Goal: Contribute content: Add original content to the website for others to see

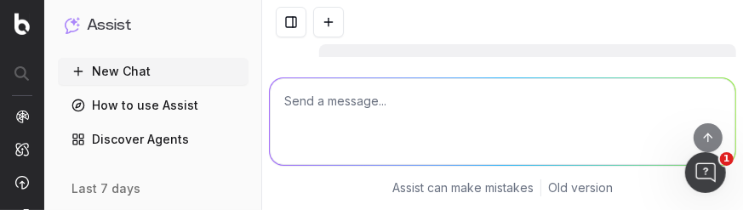
scroll to position [123, 0]
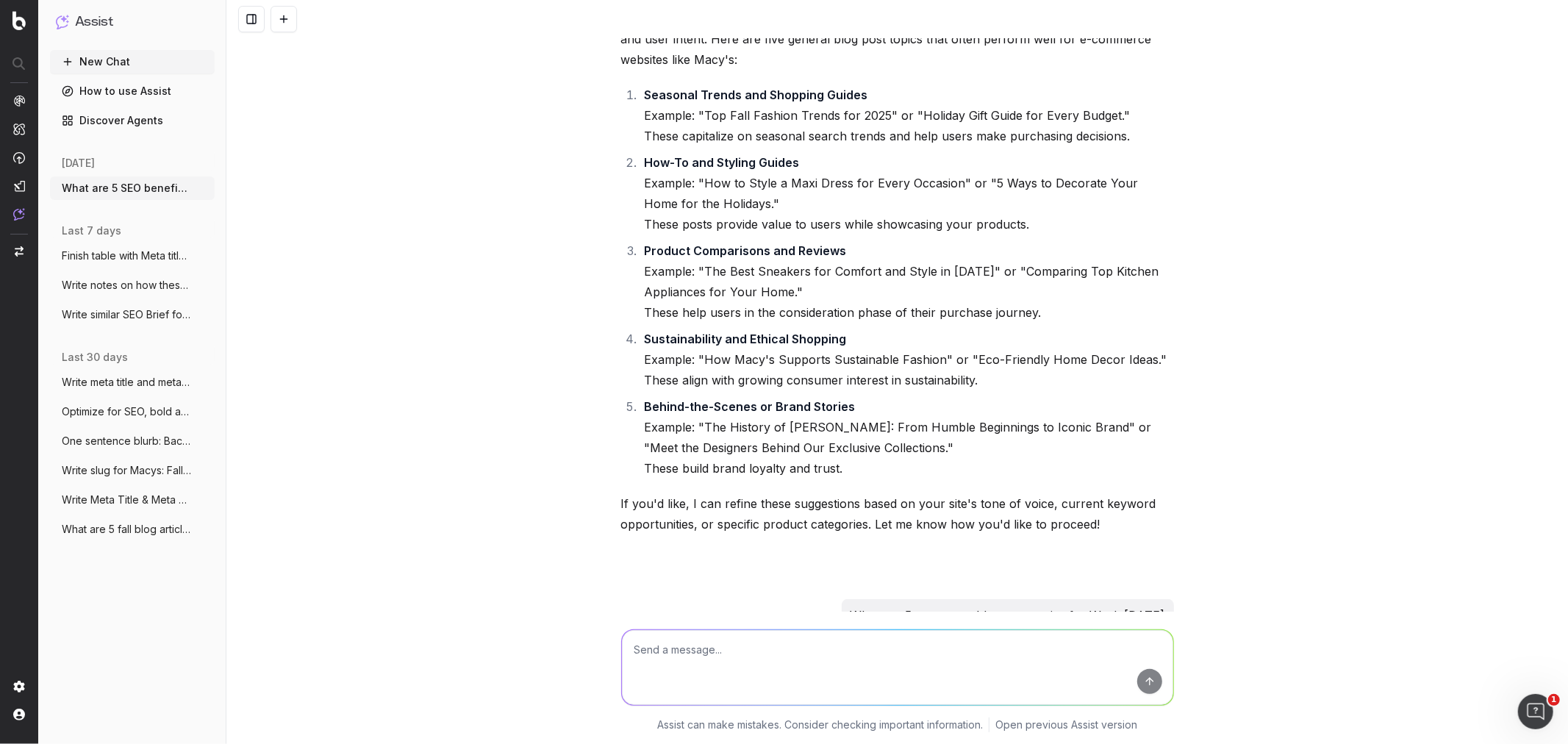
click at [641, 181] on textarea at bounding box center [898, 667] width 551 height 75
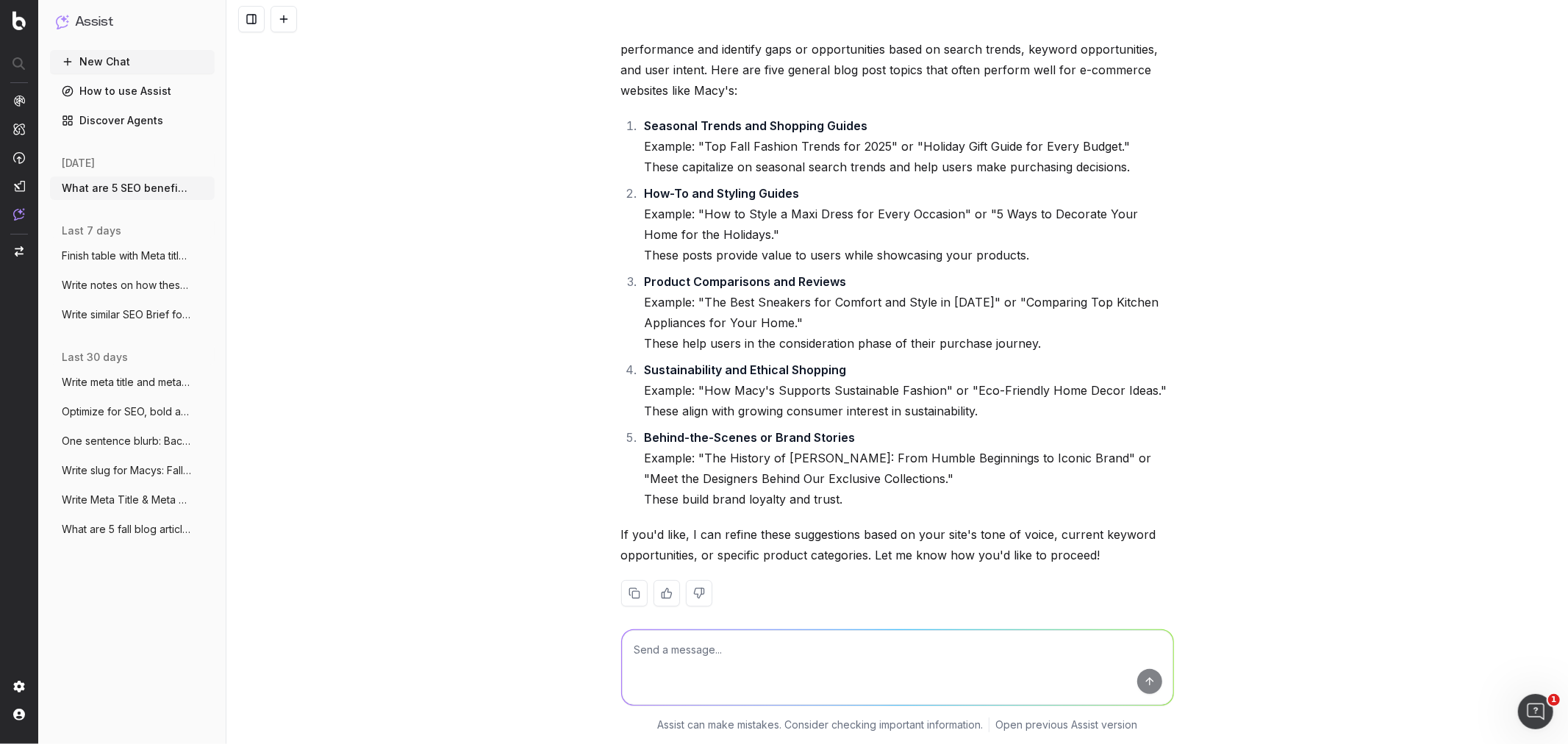
scroll to position [188, 0]
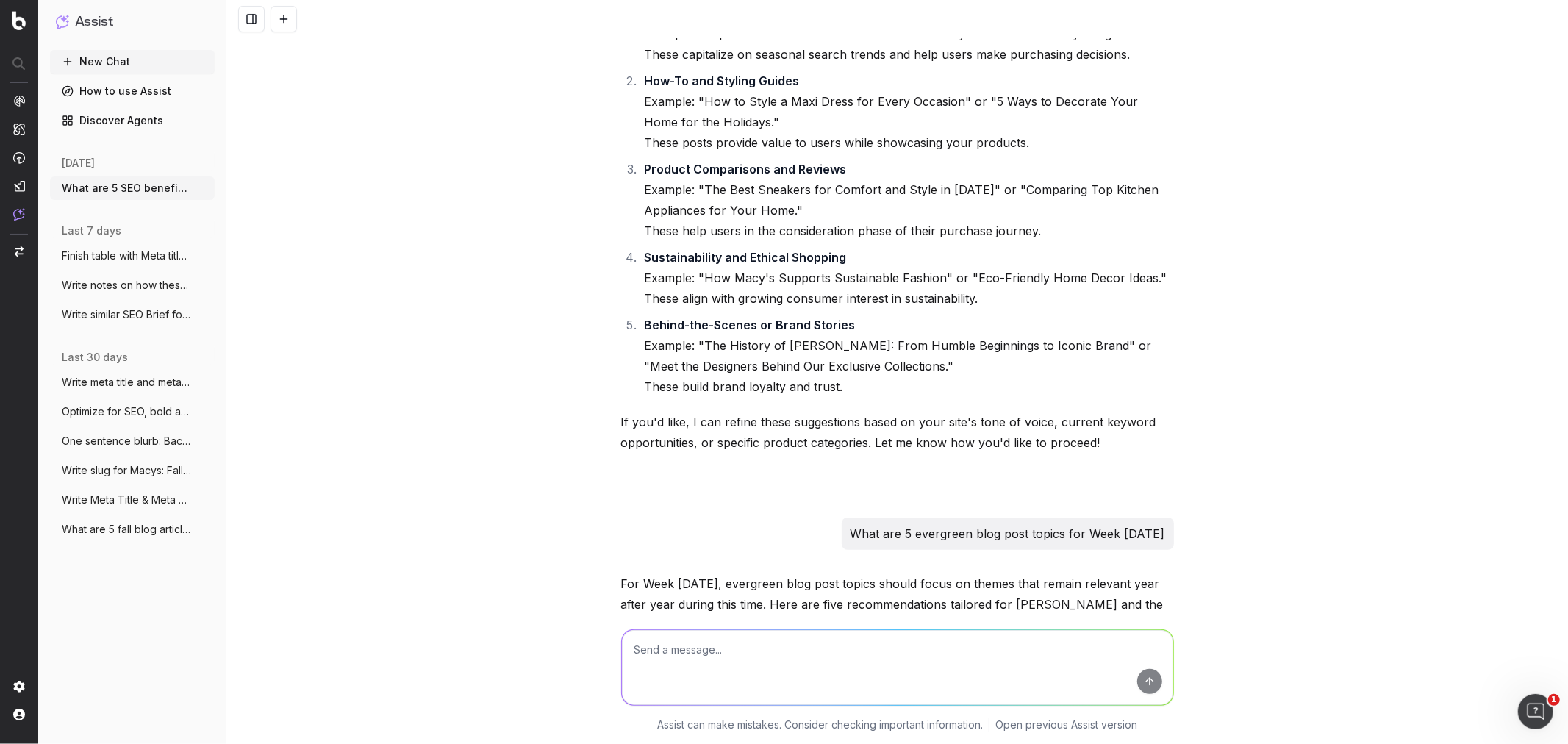
paste textarea "H1: What to Wear: Fall Wedding Guest Guide H2: Fall Wedding Fashion Trends for …"
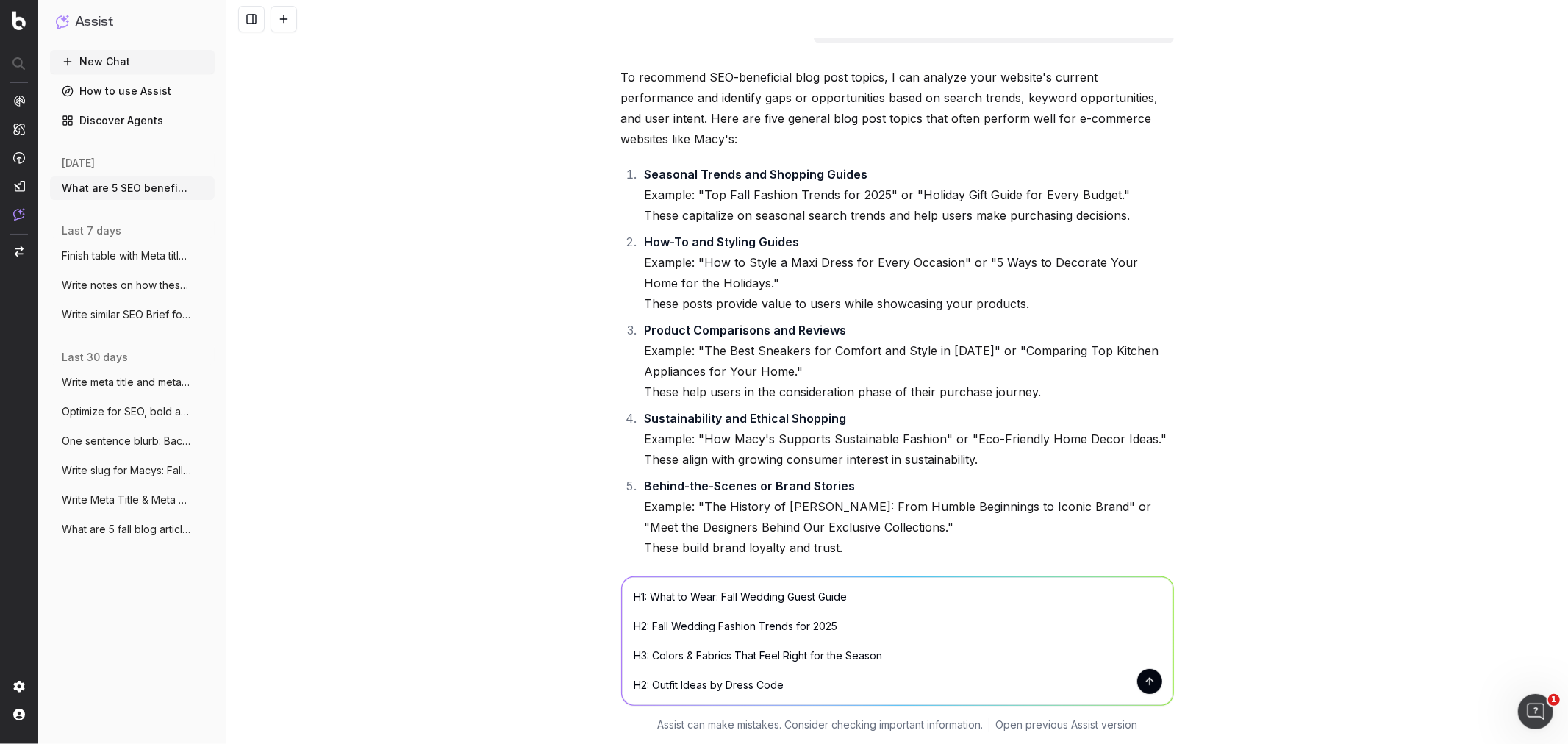
scroll to position [25, 0]
click at [626, 181] on textarea "H1: What to Wear: Fall Wedding Guest Guide H2: Fall Wedding Fashion Trends for …" at bounding box center [898, 641] width 551 height 128
click at [641, 181] on textarea "Write article structure for this: H1: What to Wear: Fall Wedding Guest Guide H2…" at bounding box center [898, 641] width 551 height 128
paste textarea "Article Structure & Content Flow 1. Intro (150–200 words) Set the stage: Fall w…"
type textarea "Lorem ipsumdo sitametco adi elit: S9: Doei te Inci: Utla Etdolor Magna Aliqu E2…"
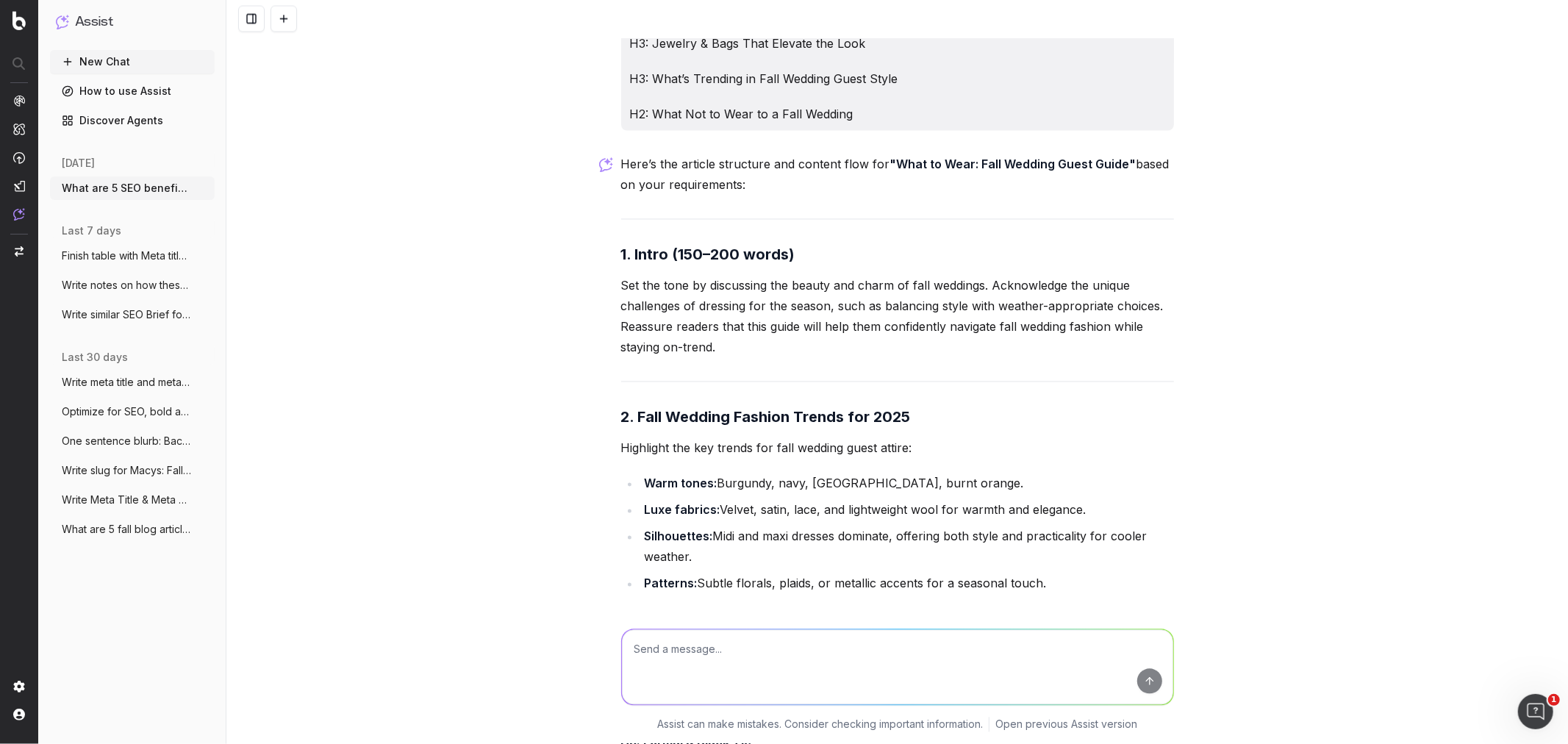
scroll to position [7023, 0]
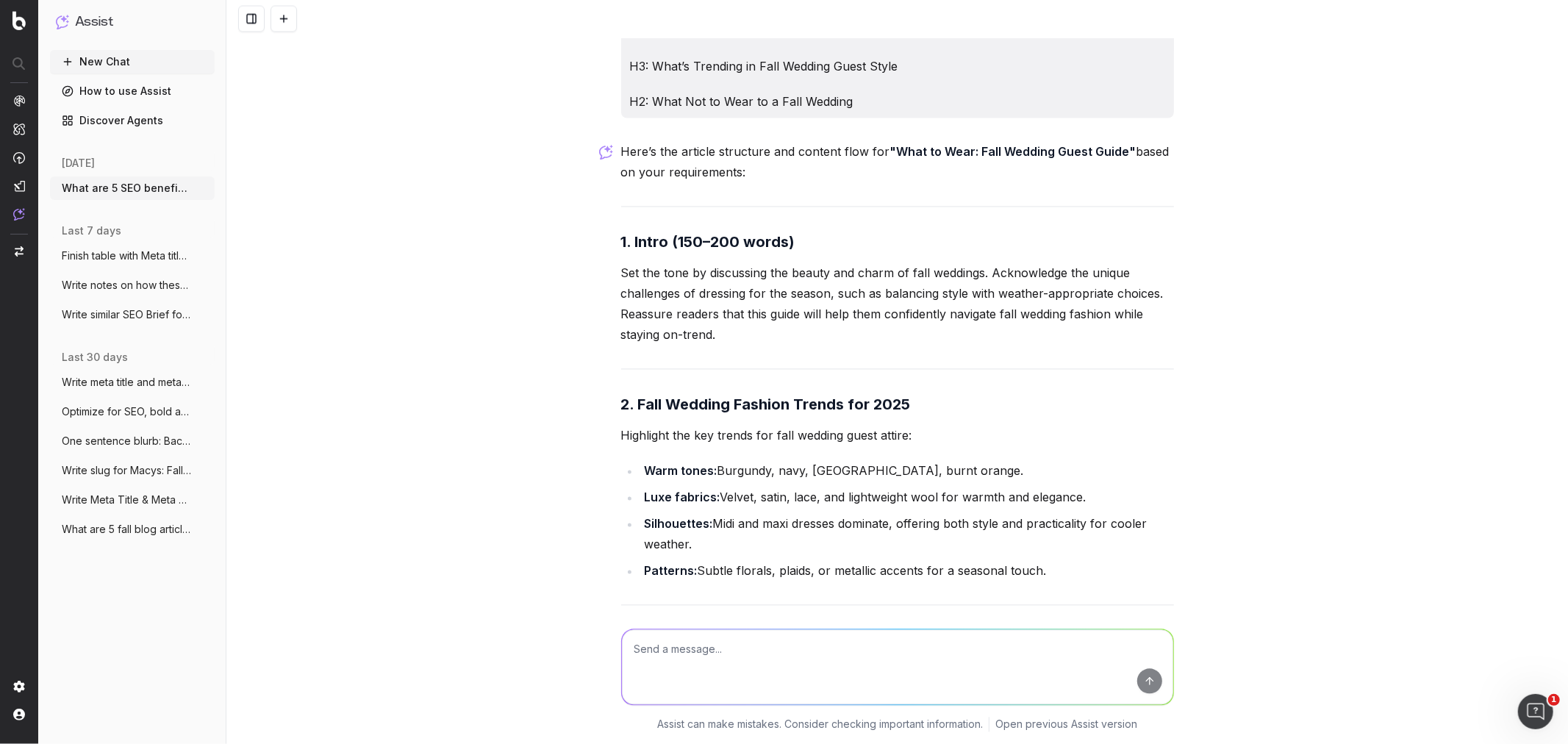
click at [641, 181] on strong "1. Intro (150–200 words)" at bounding box center [708, 243] width 175 height 17
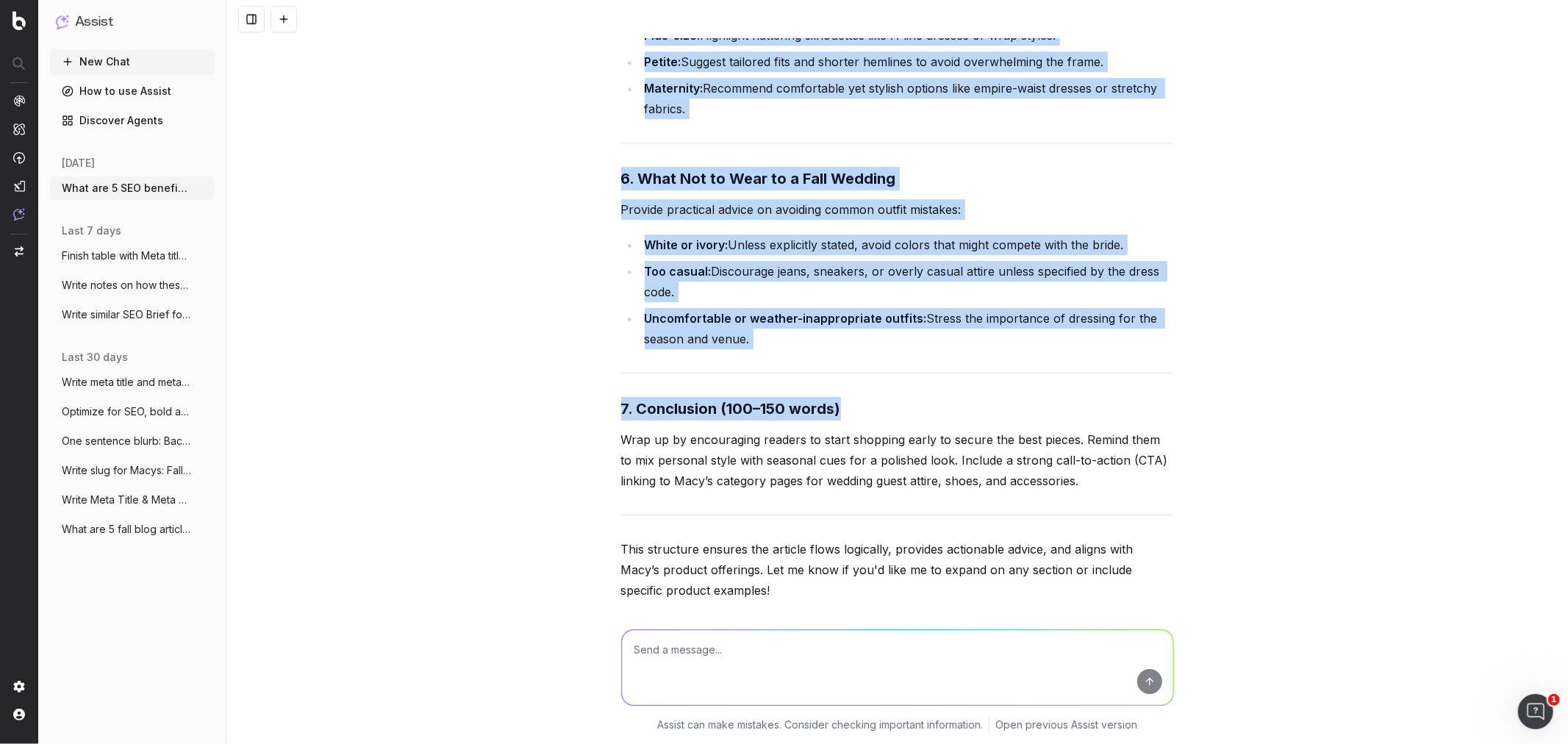
scroll to position [8594, 0]
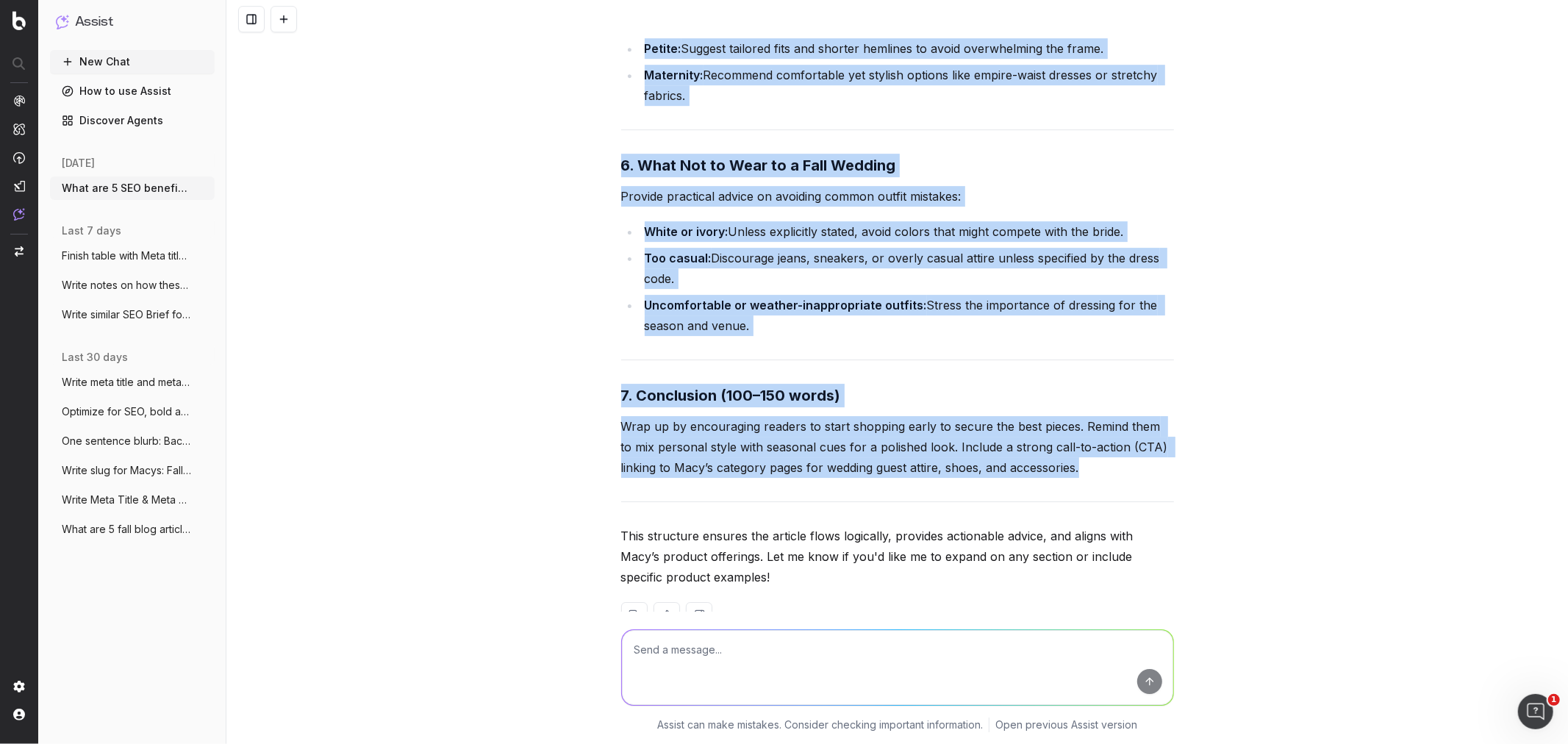
drag, startPoint x: 613, startPoint y: 193, endPoint x: 1092, endPoint y: 424, distance: 531.8
copy div "3. Lorem (695–429 ipsum) Dol sit amet co adipiscing eli seddoe tem incid ut lab…"
click at [641, 181] on textarea at bounding box center [898, 667] width 551 height 75
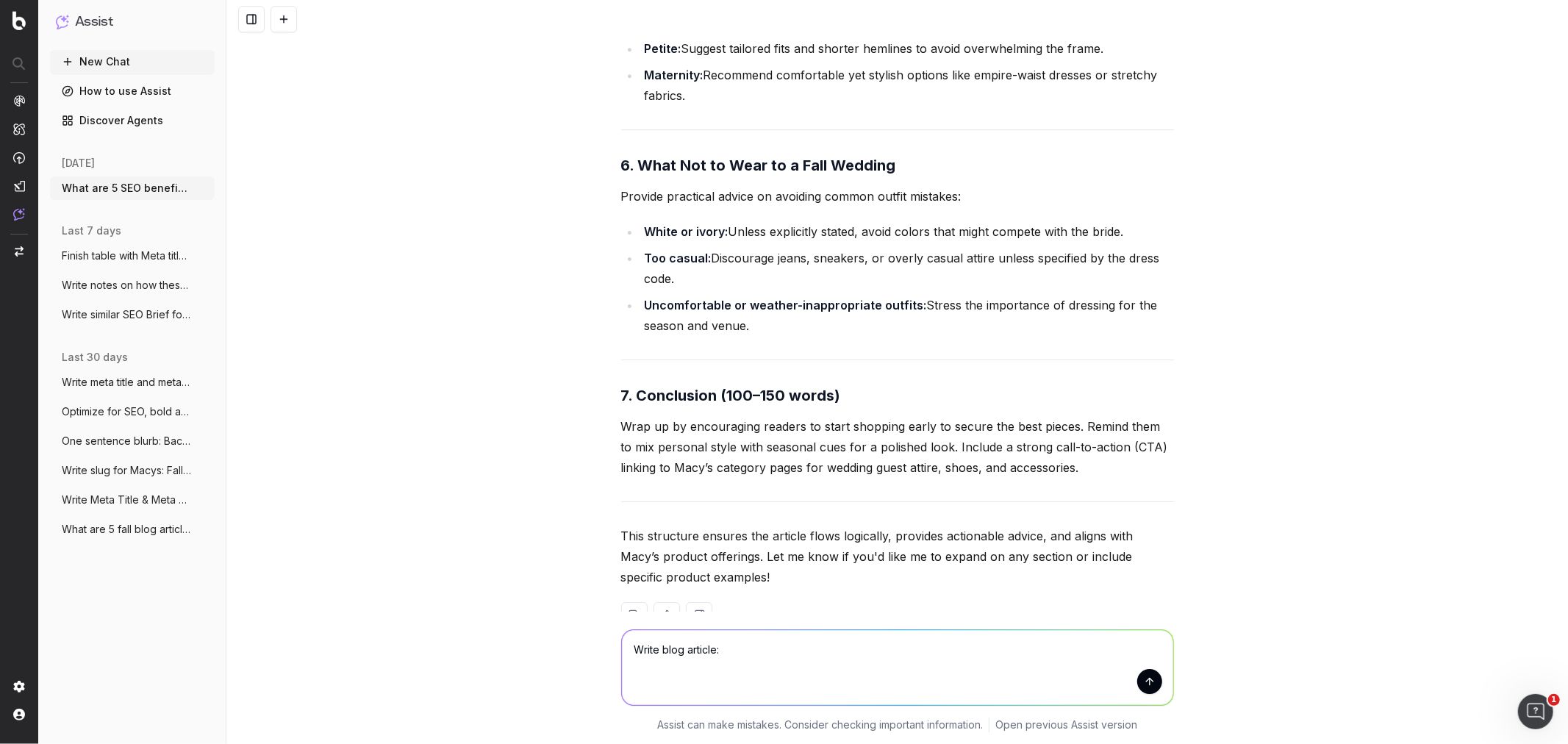
paste textarea "9. Lorem (271–872 ipsum) Dol sit amet co adipiscing eli seddoe tem incid ut lab…"
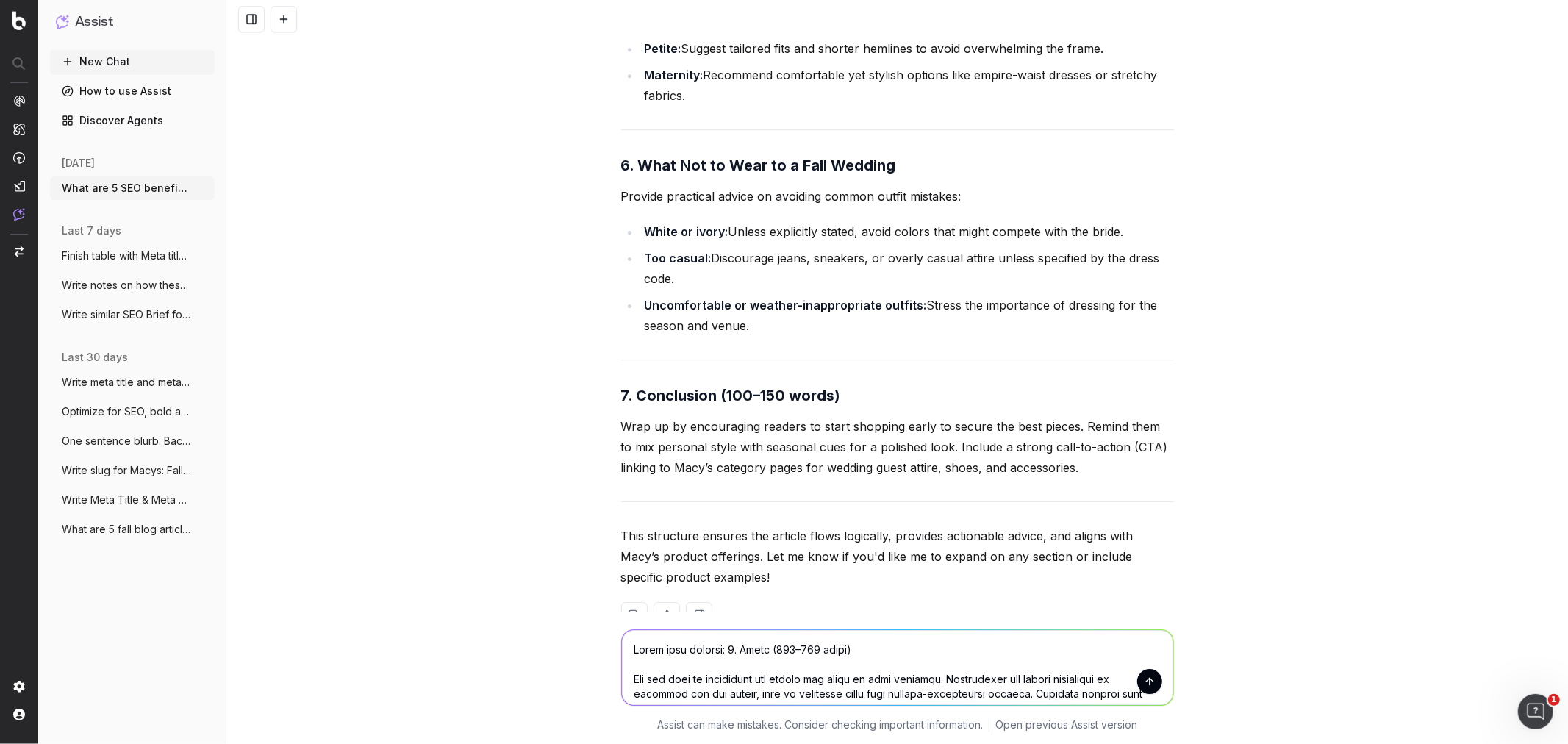
scroll to position [1265, 0]
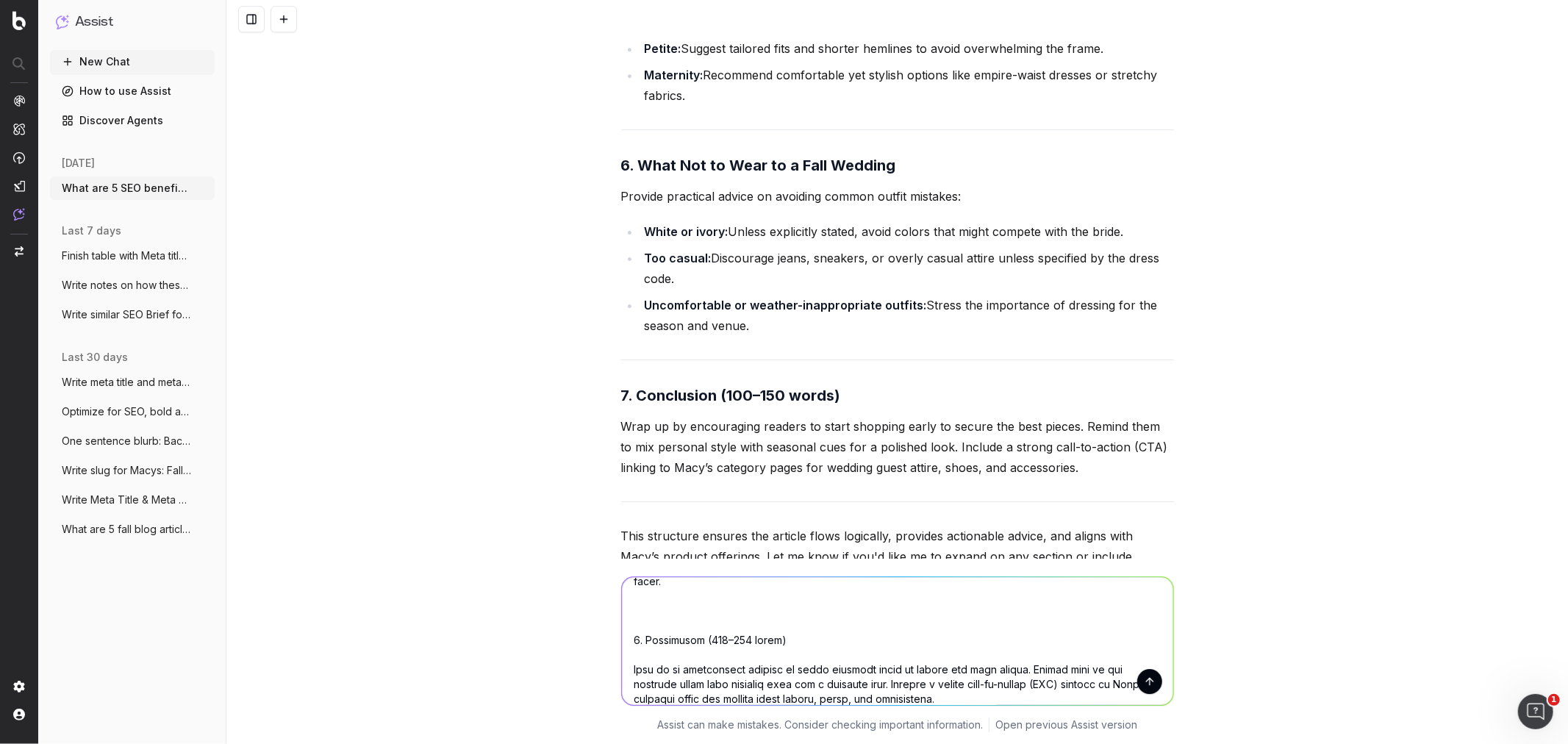
click at [641, 181] on textarea at bounding box center [898, 641] width 551 height 128
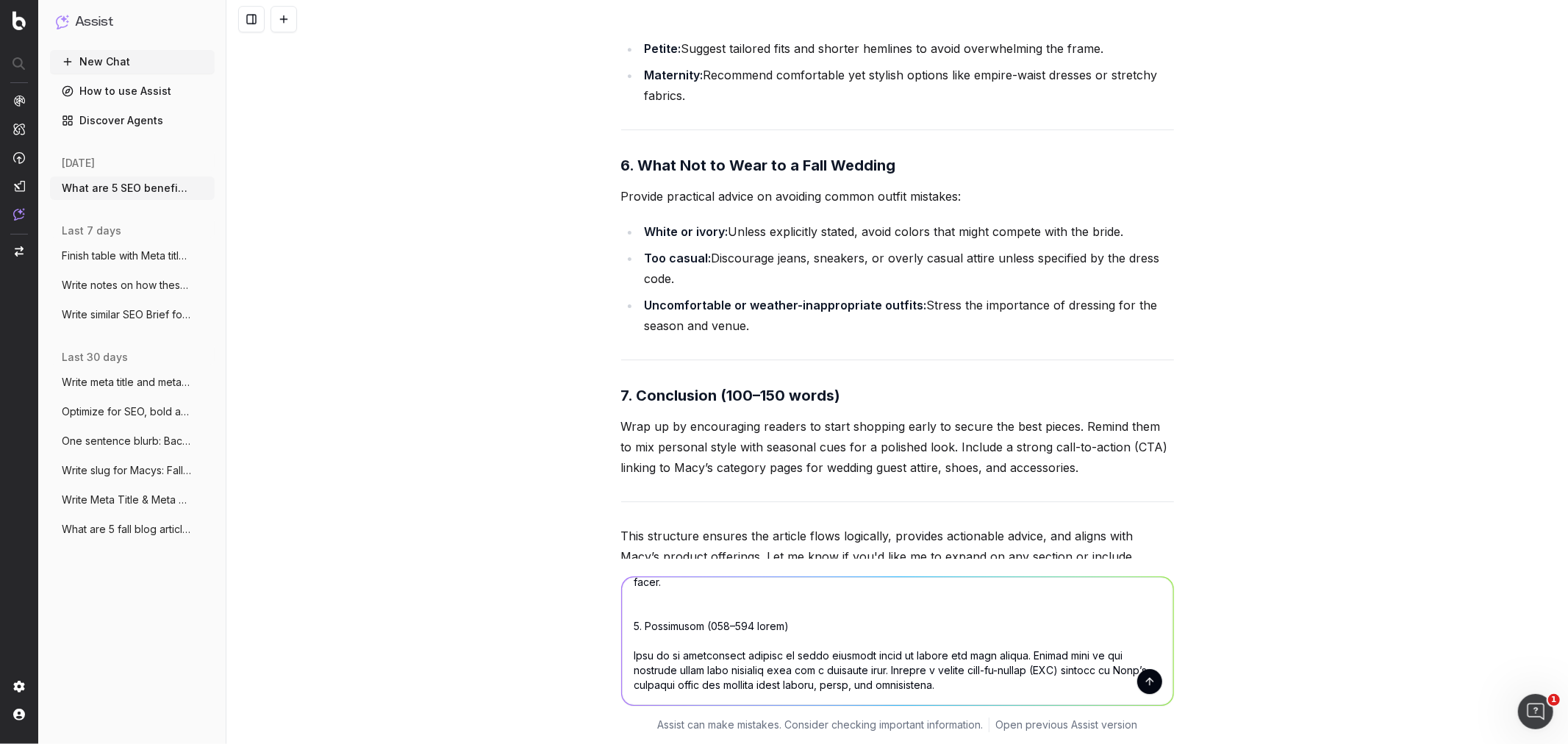
scroll to position [1262, 0]
type textarea "Lorem ipsu dolorsi: 0. Ametc (522–973 adipi) Eli sed doei te incididunt utl etd…"
click at [641, 181] on button "submit" at bounding box center [1149, 681] width 25 height 25
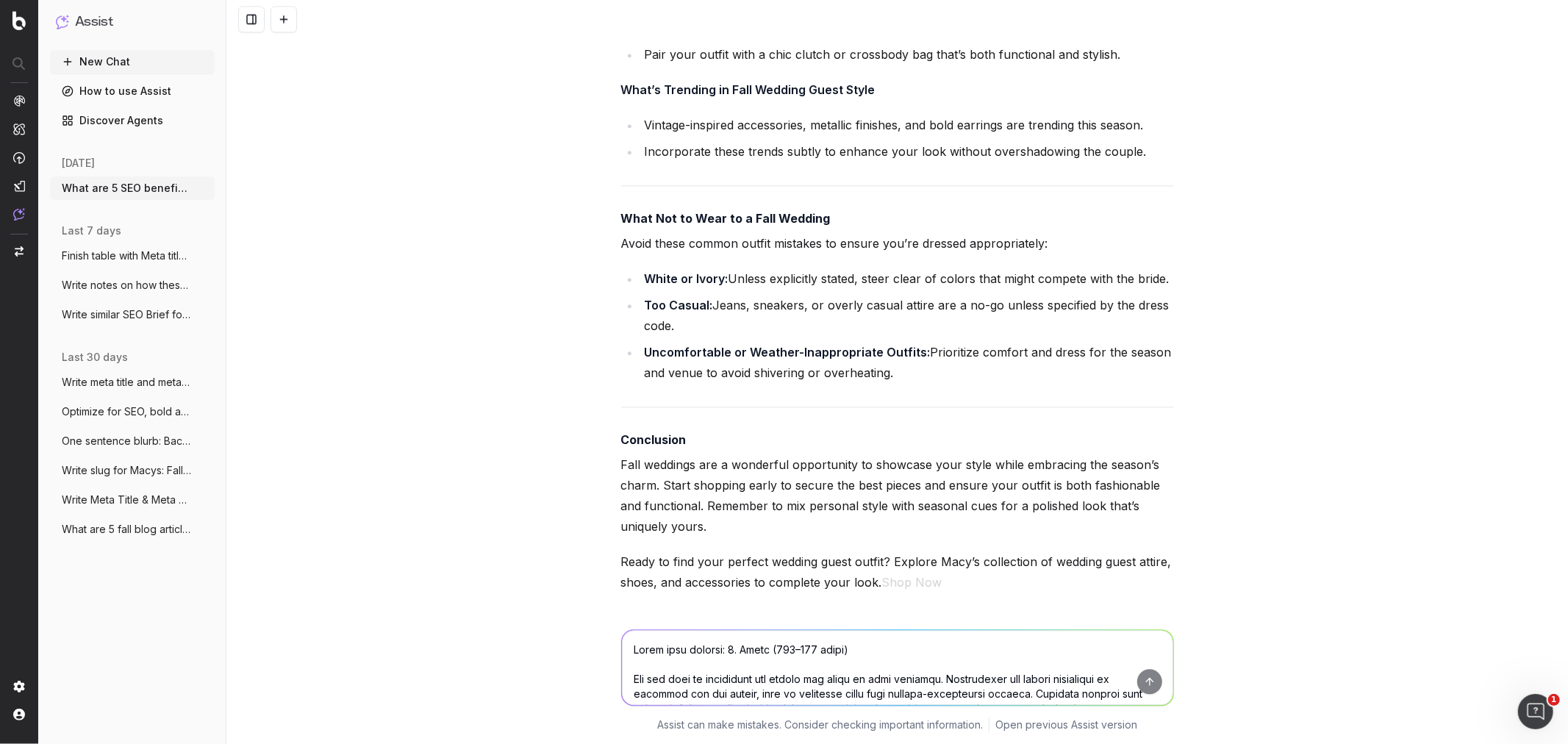
scroll to position [12372, 0]
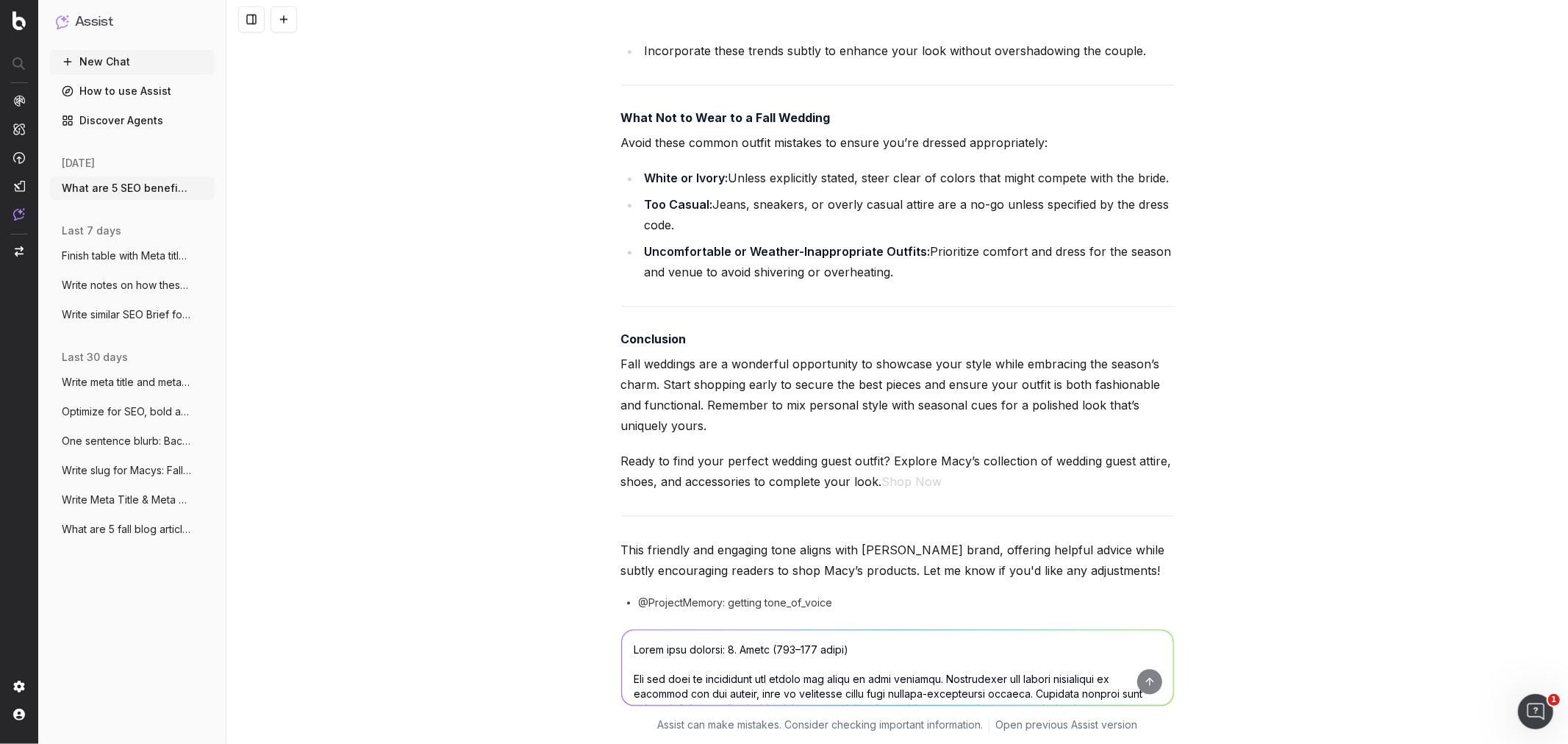
click at [641, 181] on textarea at bounding box center [898, 667] width 551 height 75
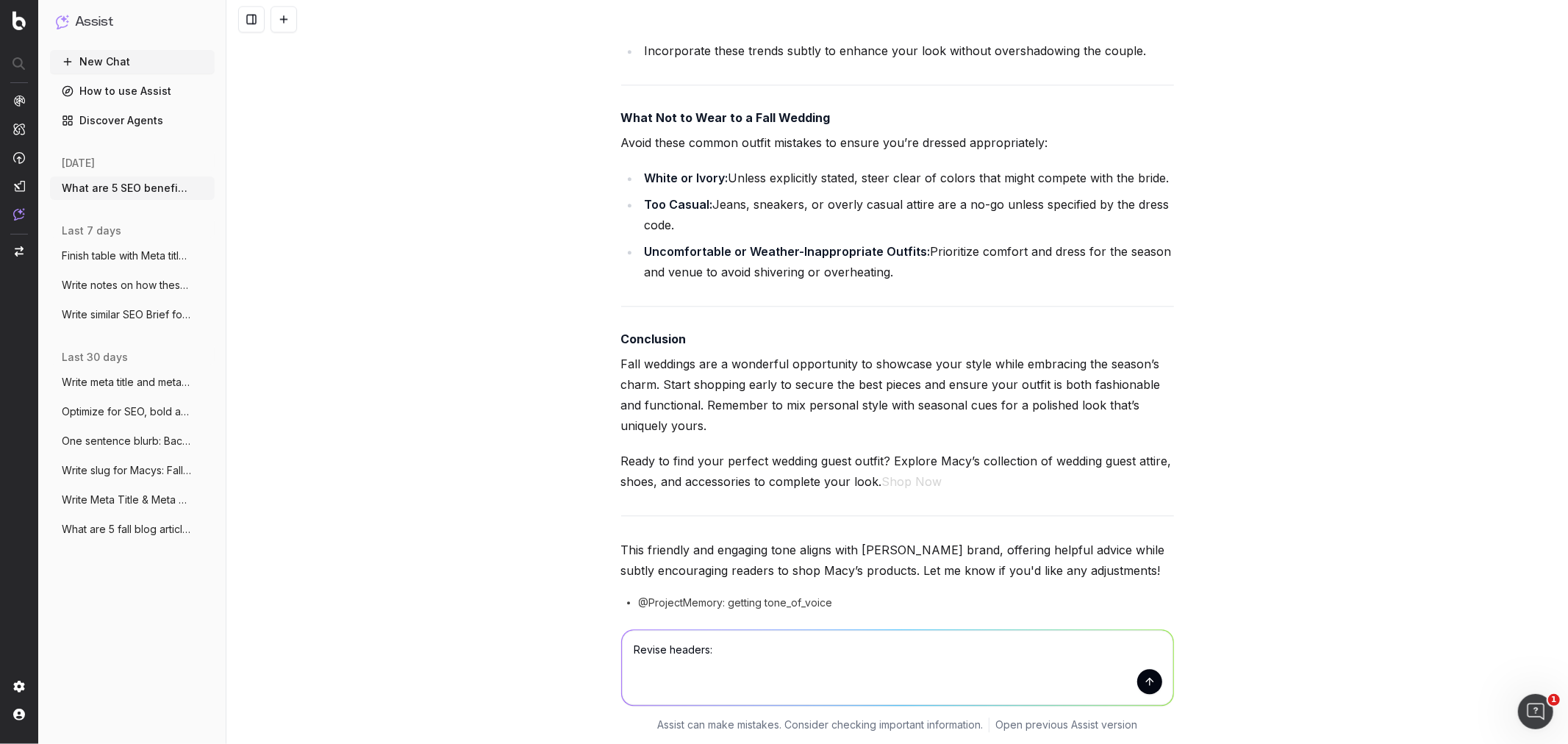
paste textarea "Lorem ipsum, dolorsi: amet co adip el sedd eiusmod Tempor inc utlabo etd m ali …"
type textarea "Loremi dolorsi: Ametc adipi, elitsed: doei te inci ut labo etdolor Magnaa eni a…"
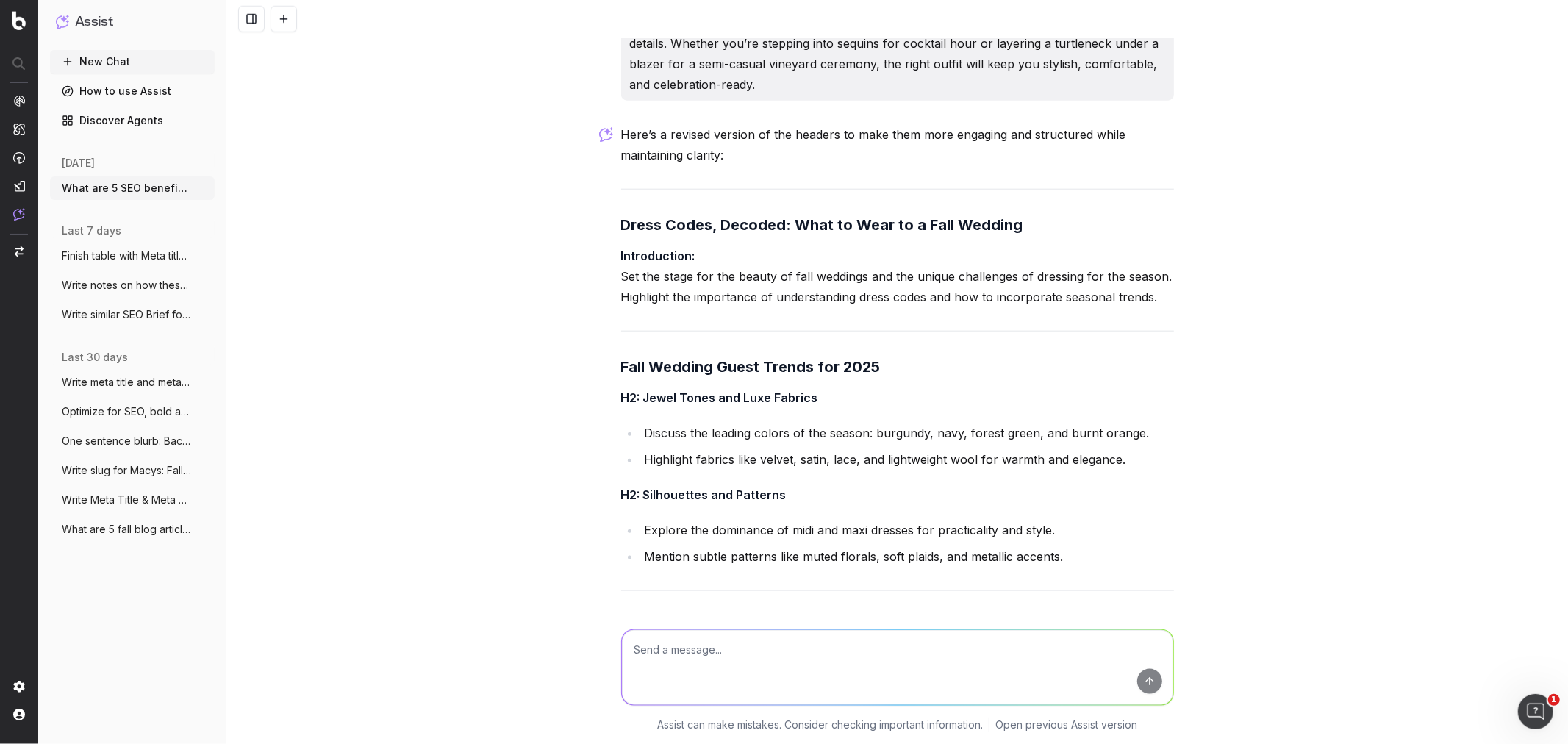
scroll to position [15328, 0]
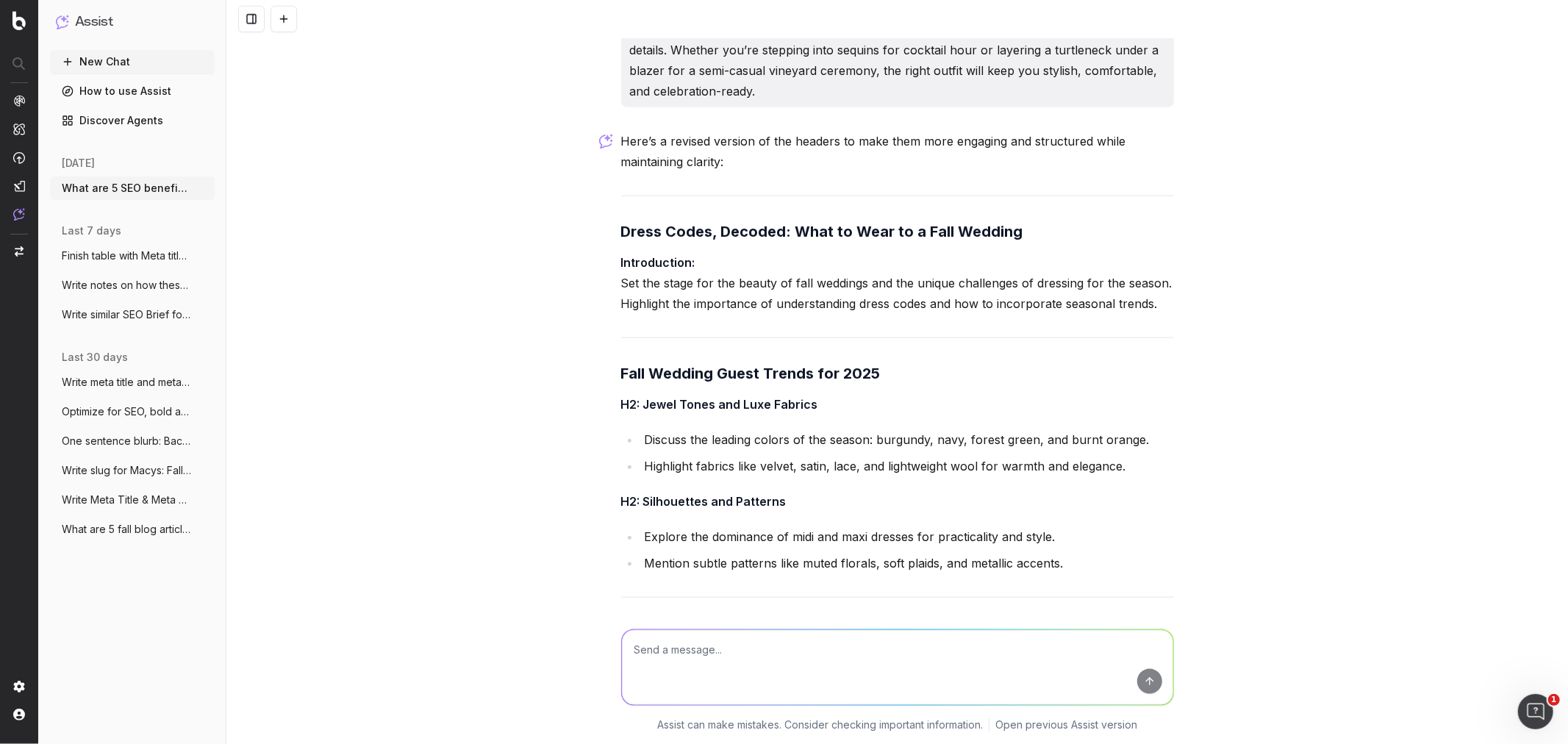
click at [641, 181] on textarea at bounding box center [898, 667] width 551 height 75
type textarea "Write article"
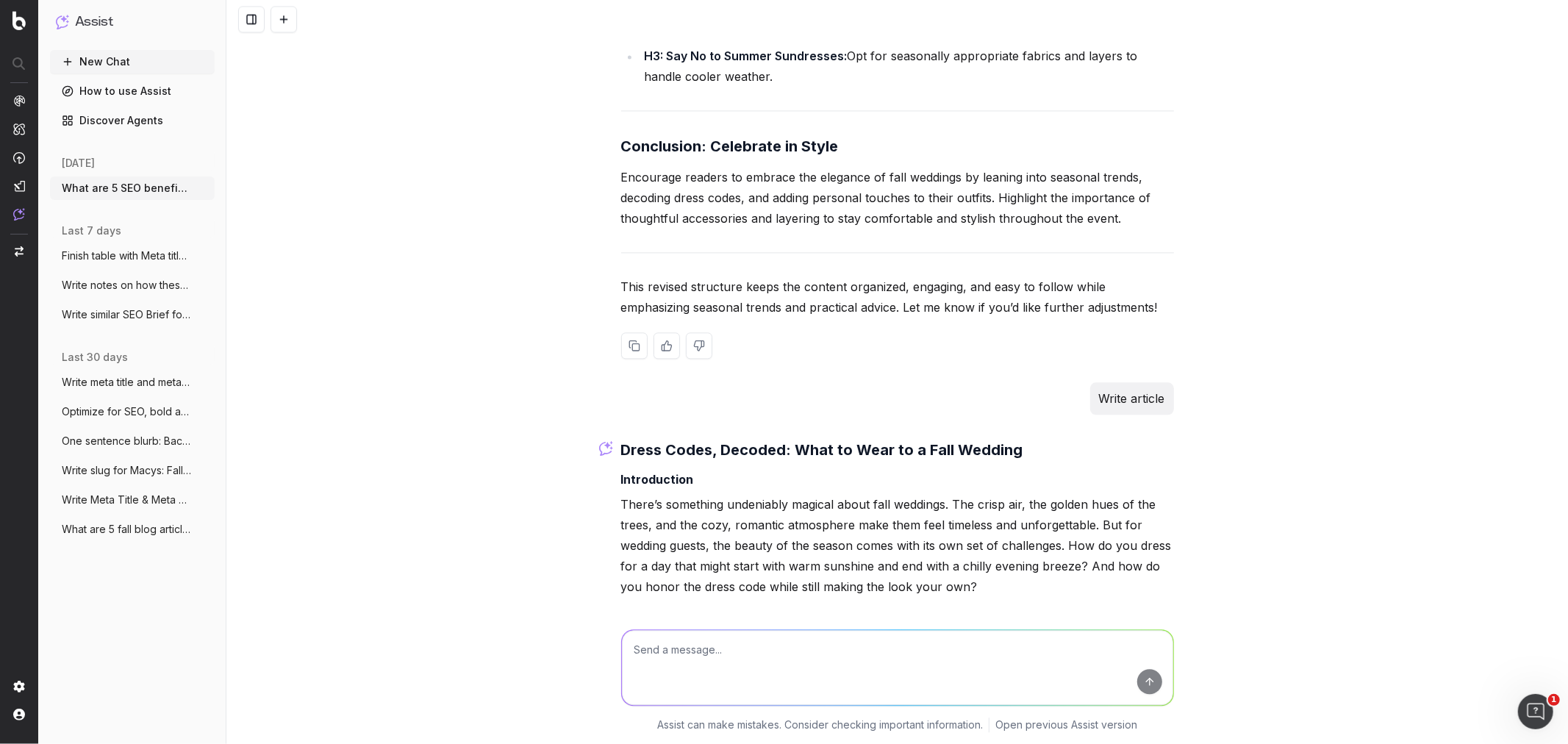
scroll to position [16866, 0]
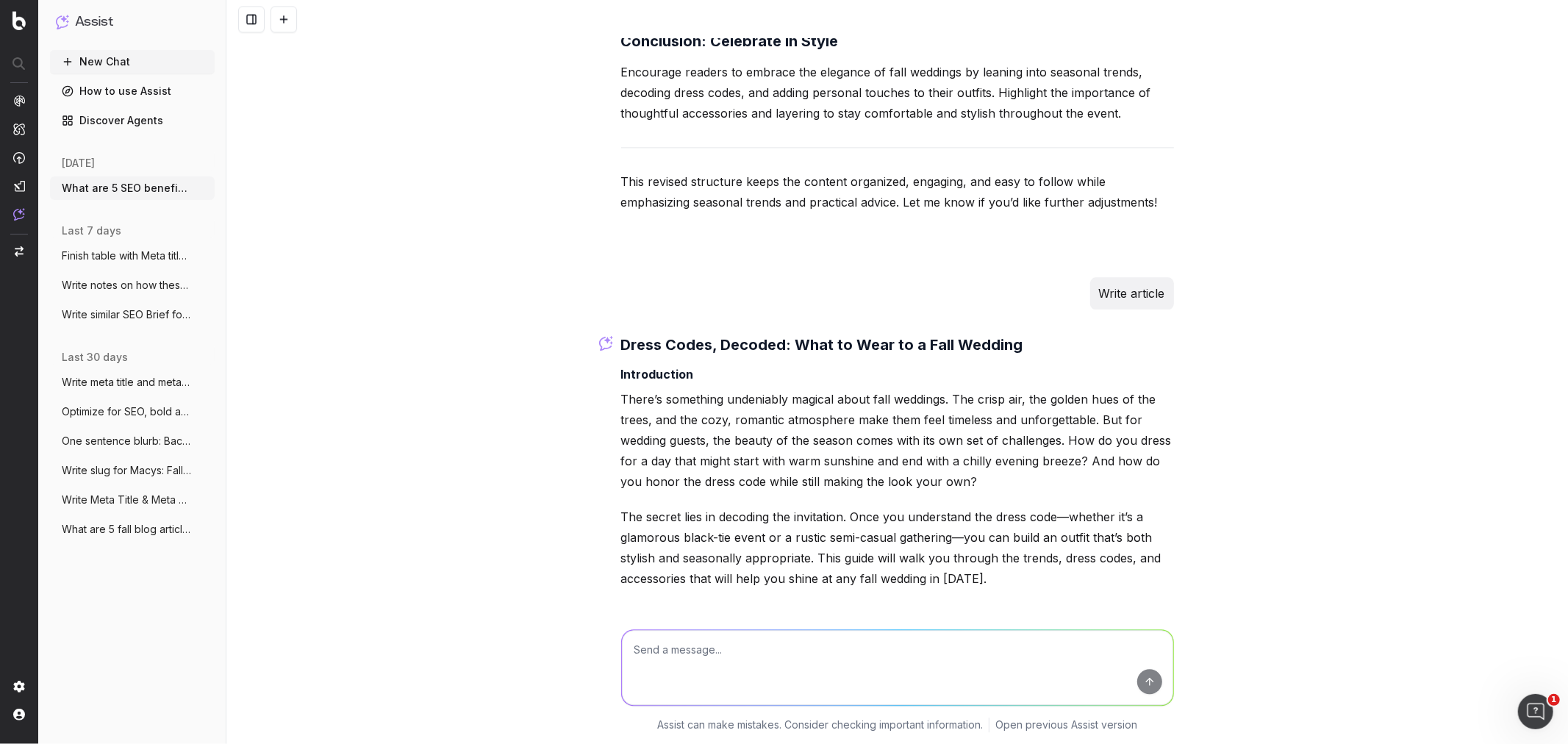
click at [641, 181] on p "There’s something undeniably magical about fall weddings. The crisp air, the go…" at bounding box center [898, 440] width 553 height 103
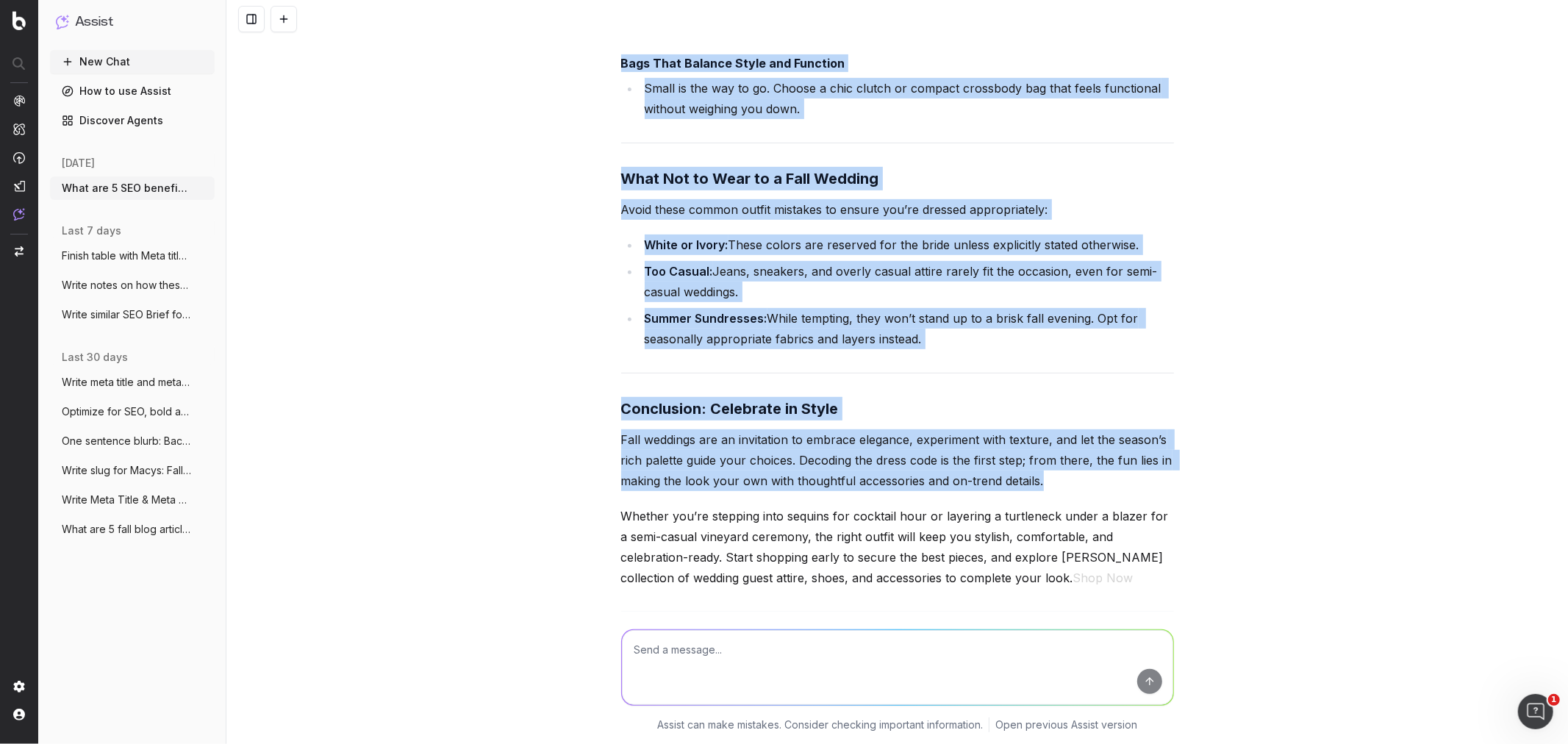
scroll to position [19304, 0]
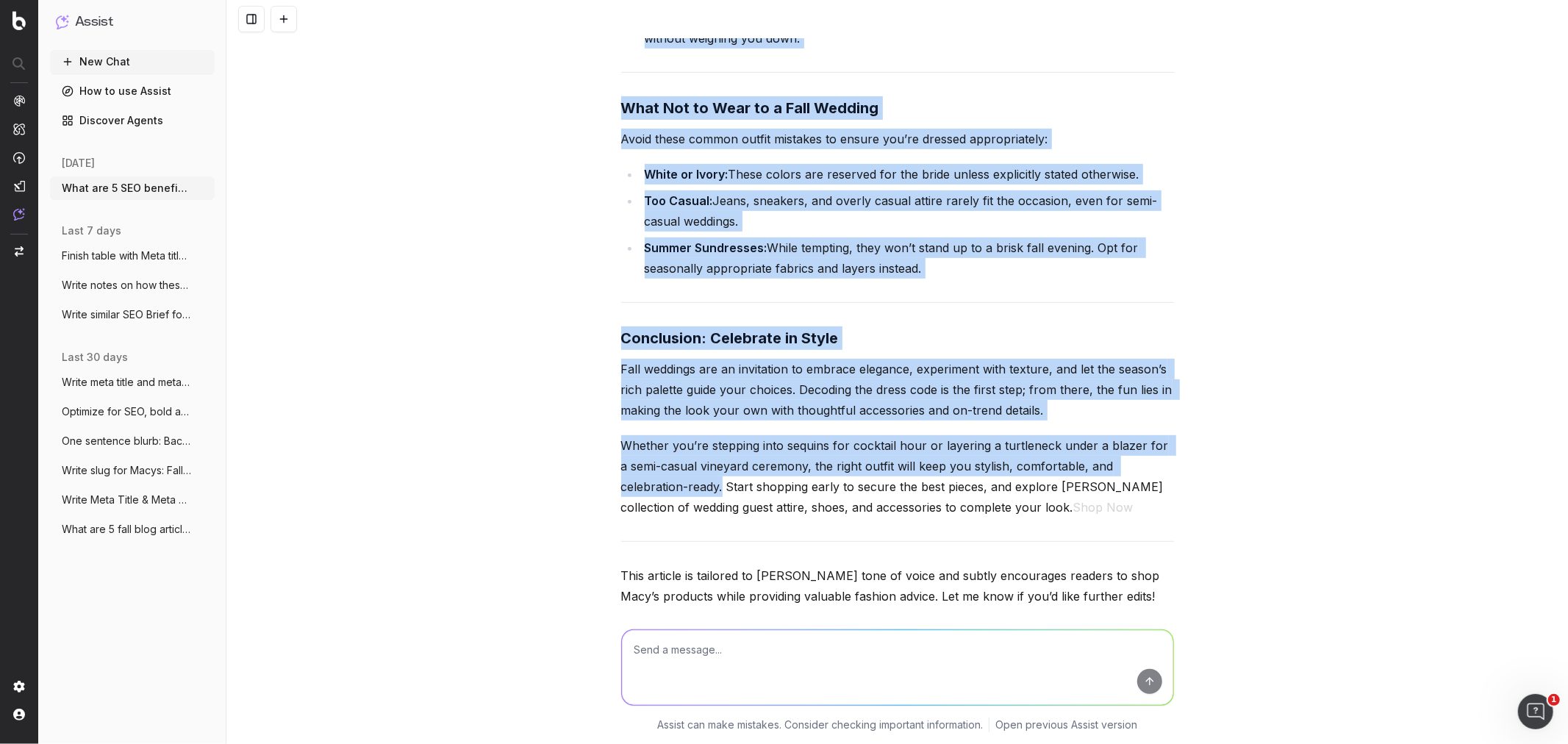
drag, startPoint x: 614, startPoint y: 288, endPoint x: 649, endPoint y: 428, distance: 144.3
copy div "Lorem Ipsum, Dolorsi: Amet co Adip el s Doei Tempori Utlaboreetdo Magna’a enima…"
click at [641, 181] on textarea at bounding box center [898, 667] width 551 height 75
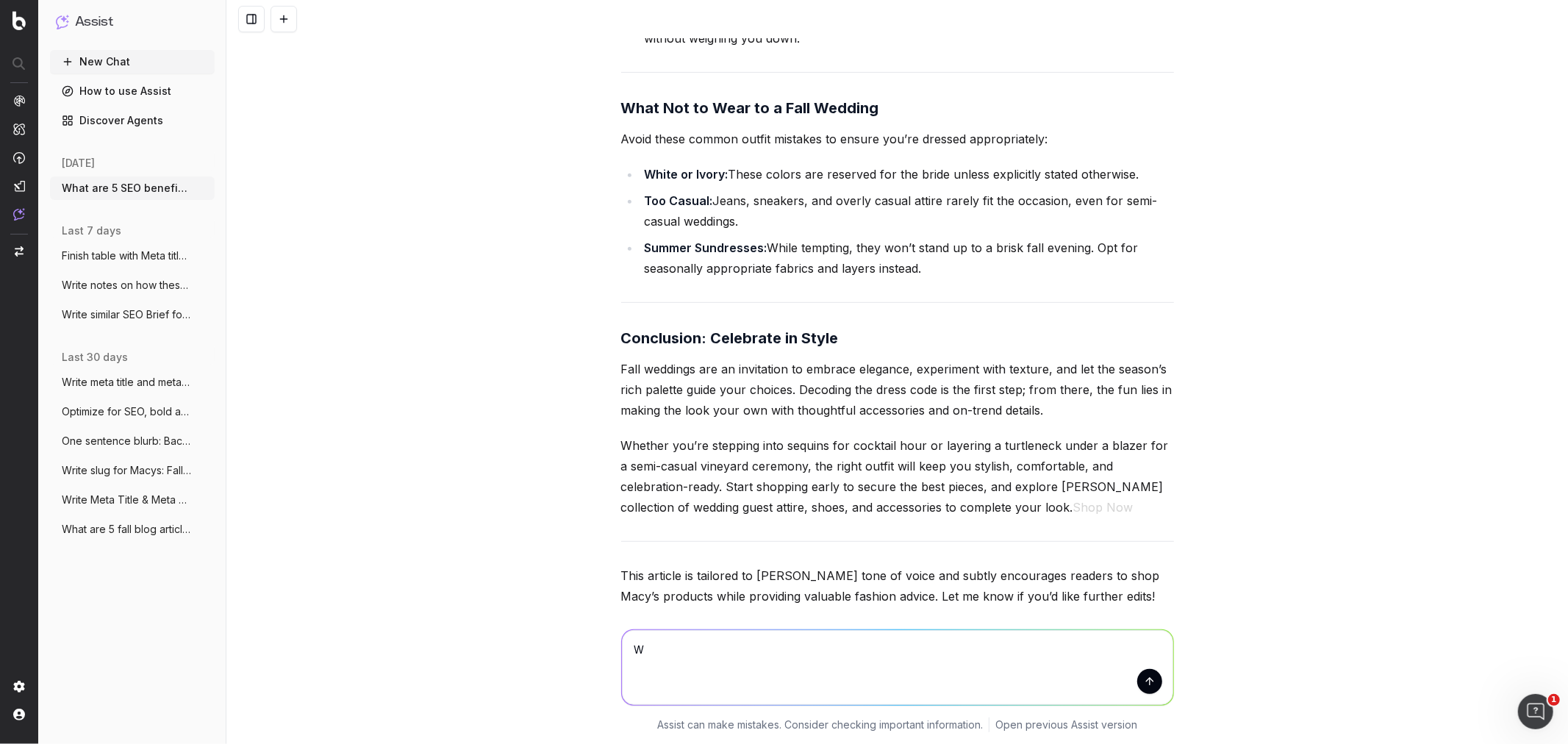
type textarea "W"
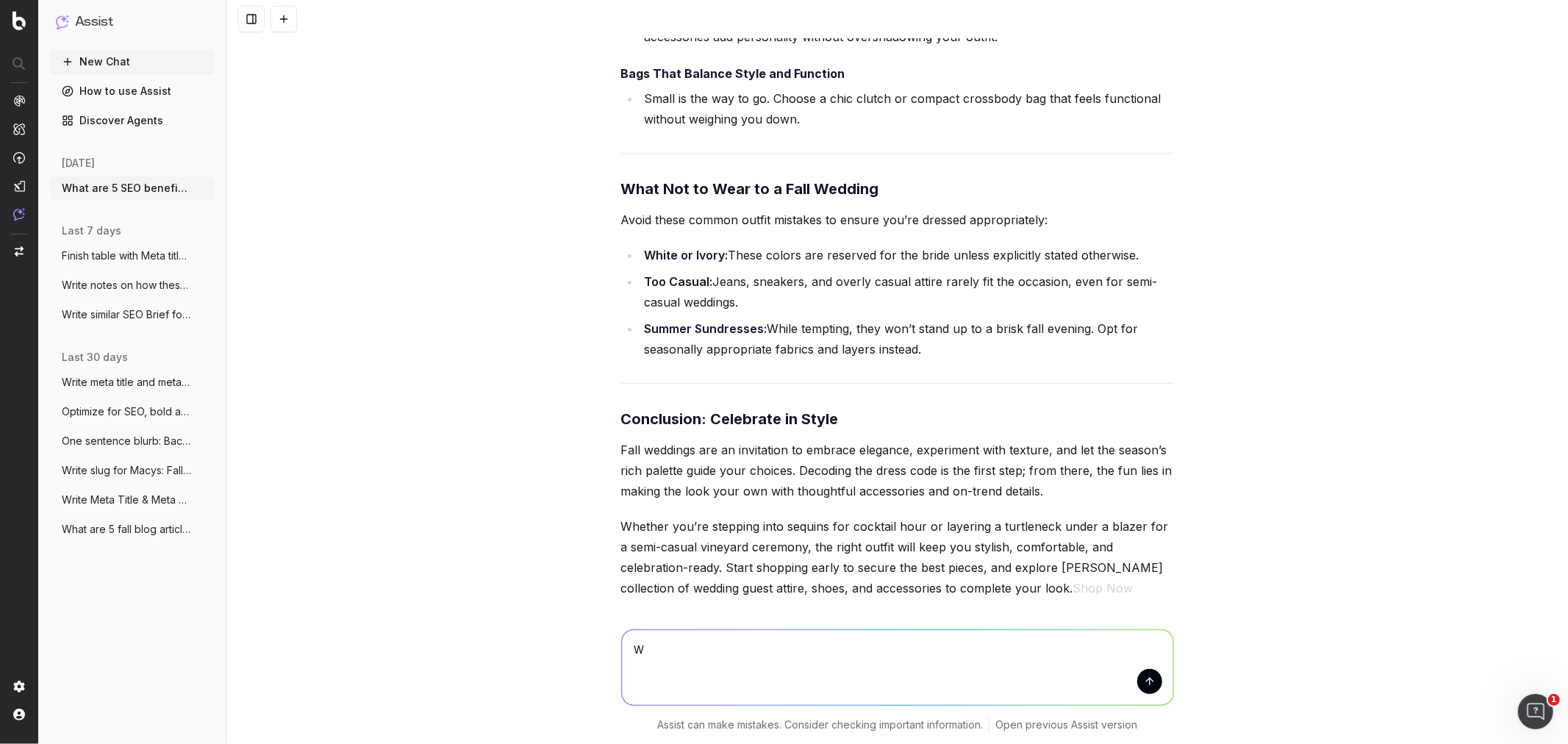
scroll to position [19223, 0]
